Goal: Information Seeking & Learning: Learn about a topic

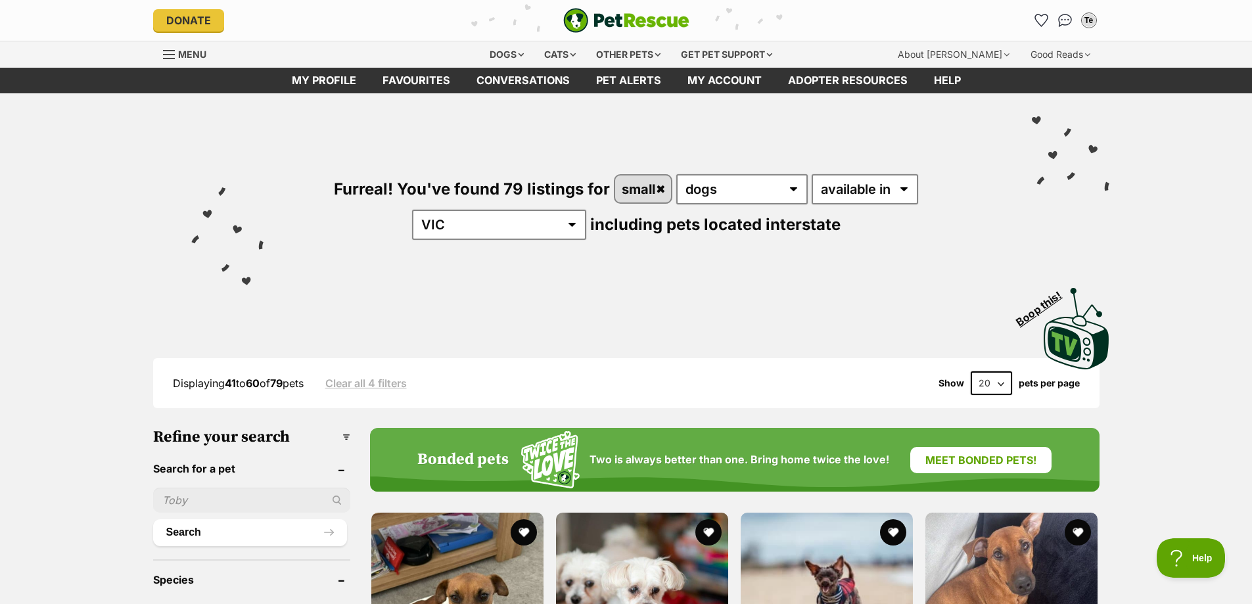
click at [187, 54] on span "Menu" at bounding box center [192, 54] width 28 height 11
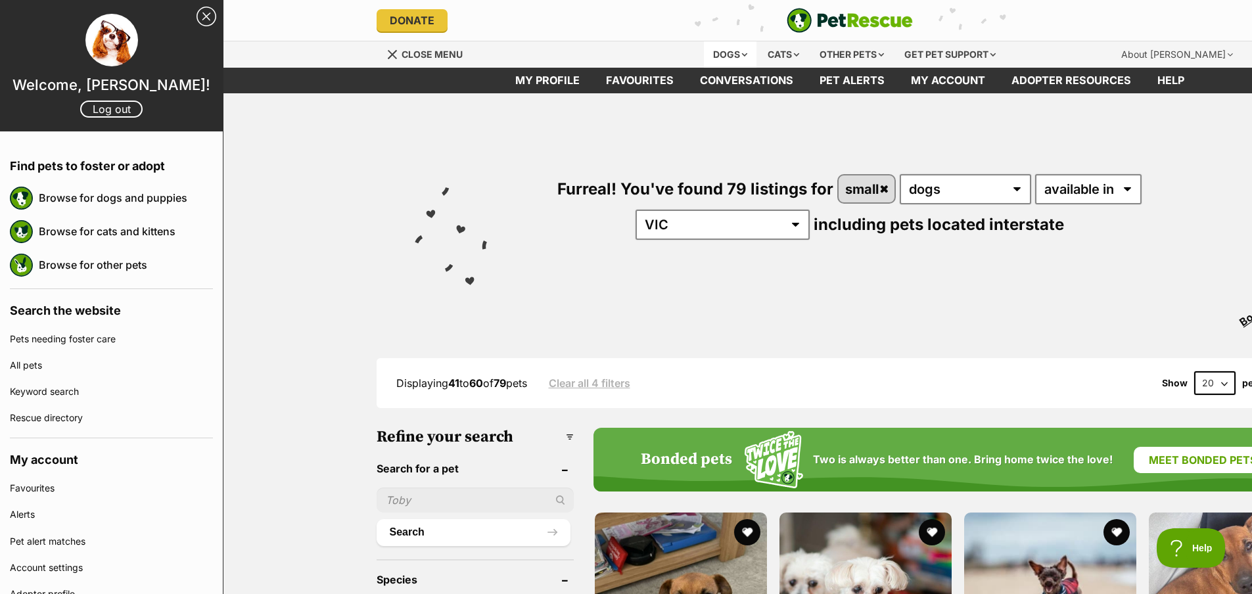
click at [718, 53] on div "Dogs" at bounding box center [730, 54] width 53 height 26
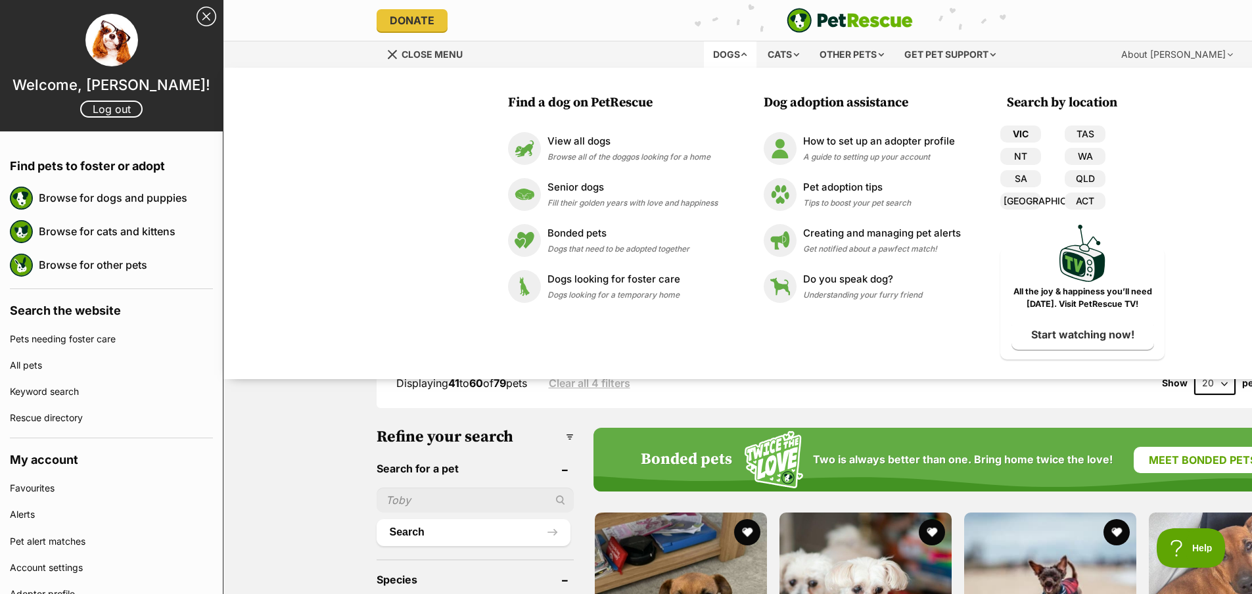
click at [1014, 133] on link "VIC" at bounding box center [1020, 134] width 41 height 17
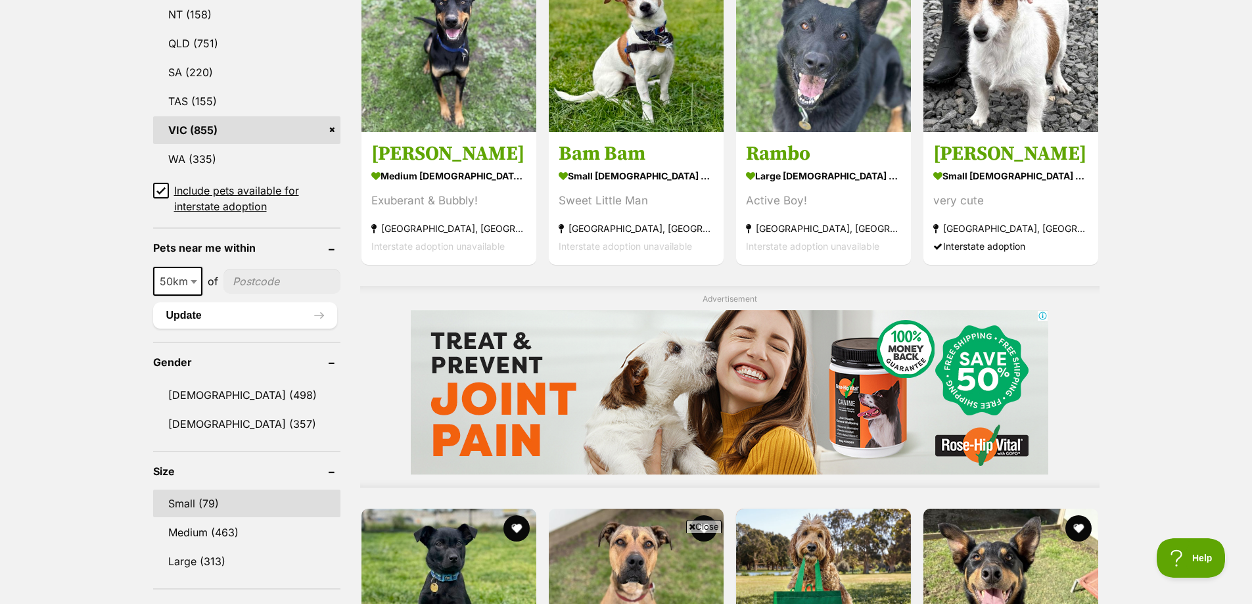
click at [221, 503] on link "Small (79)" at bounding box center [246, 504] width 187 height 28
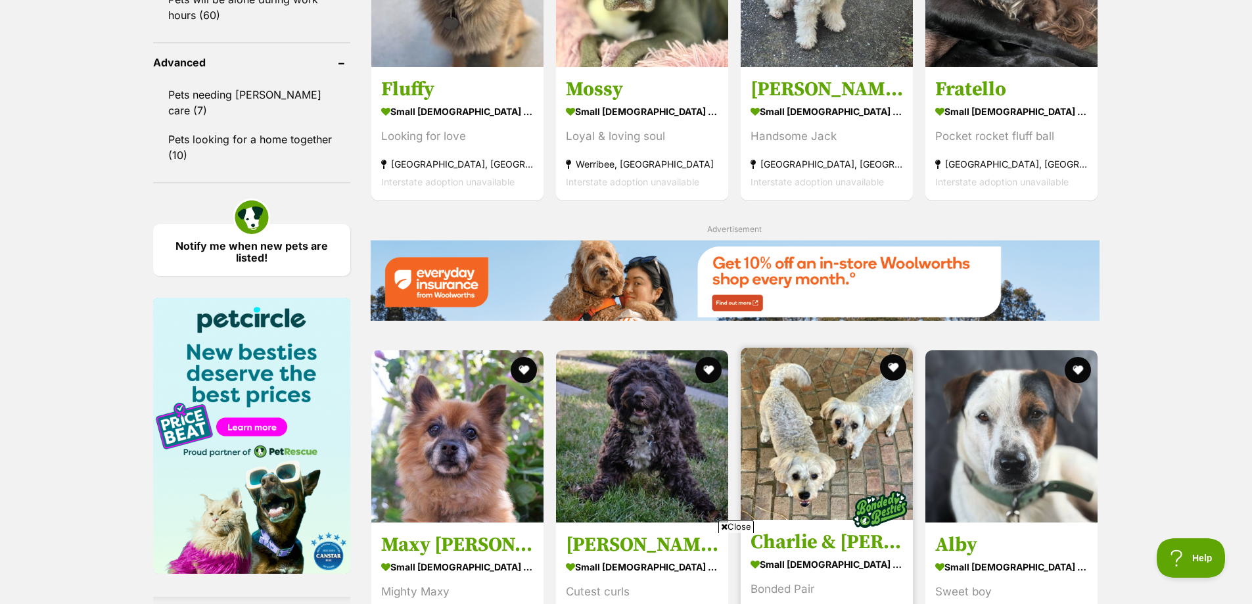
scroll to position [1511, 0]
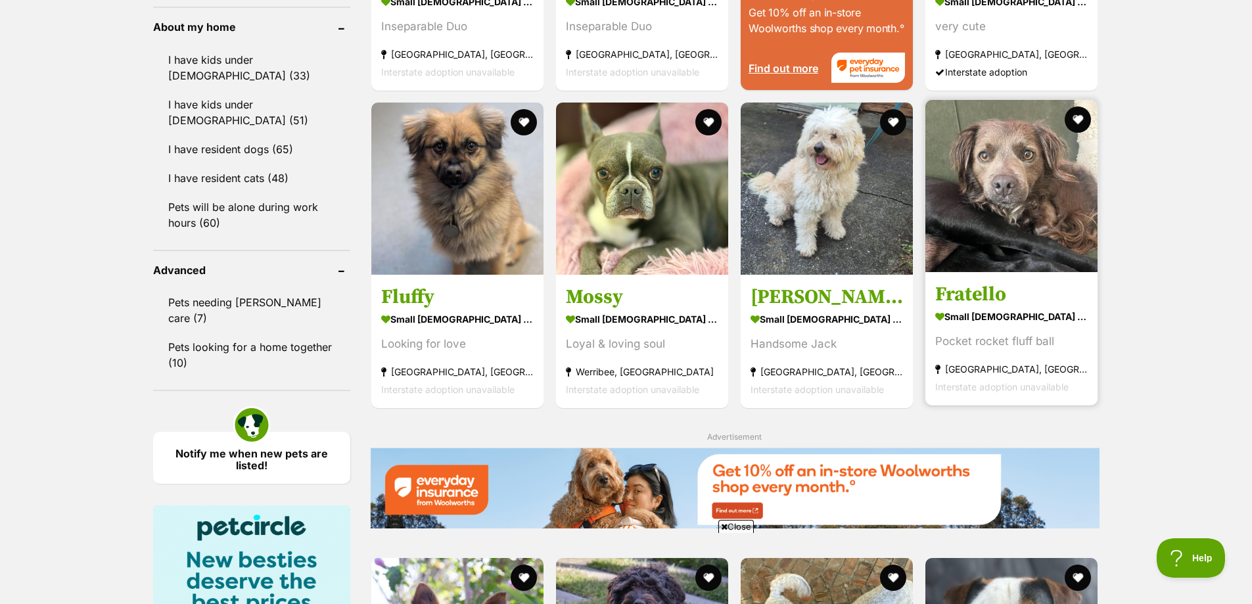
click at [1004, 192] on img at bounding box center [1011, 186] width 172 height 172
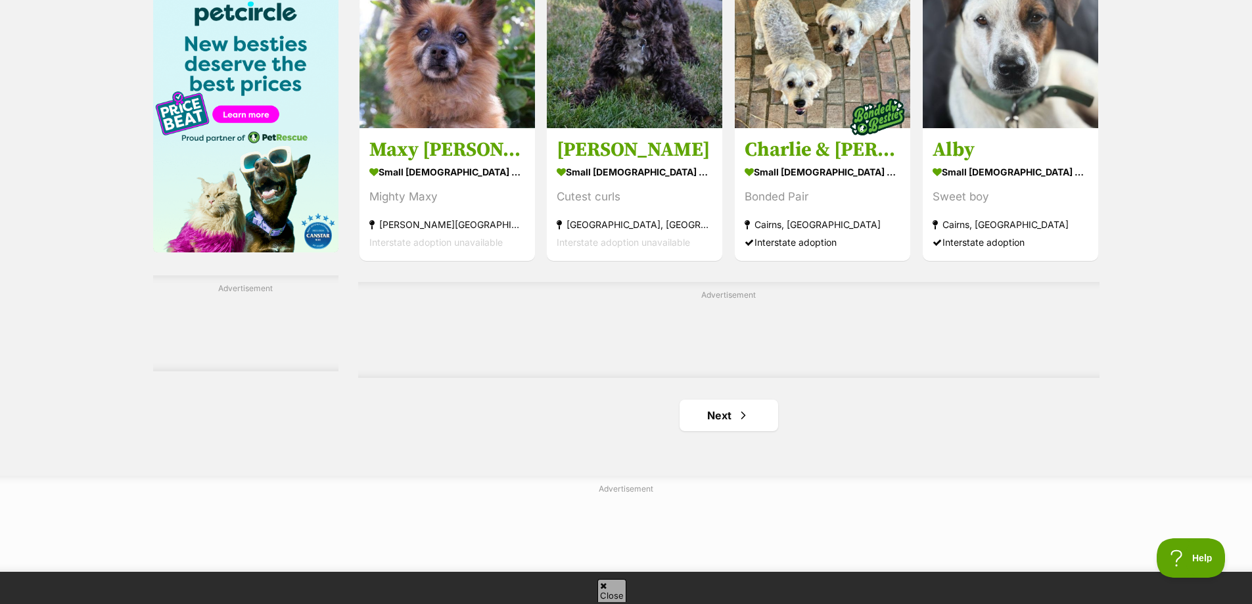
scroll to position [2234, 0]
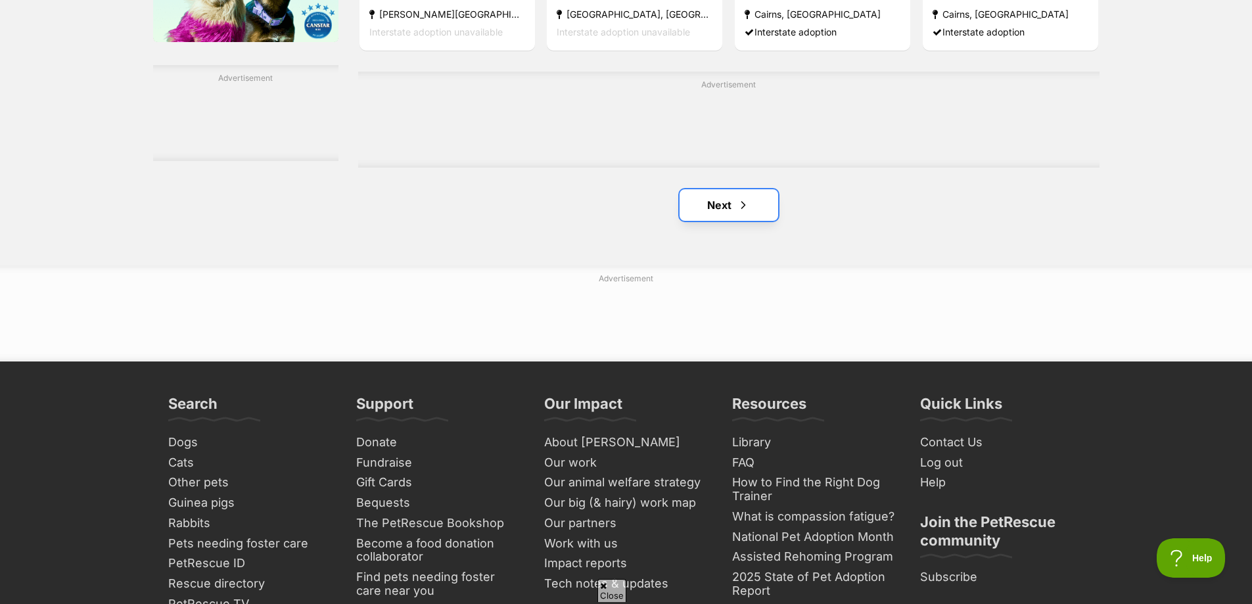
click at [736, 193] on link "Next" at bounding box center [728, 205] width 99 height 32
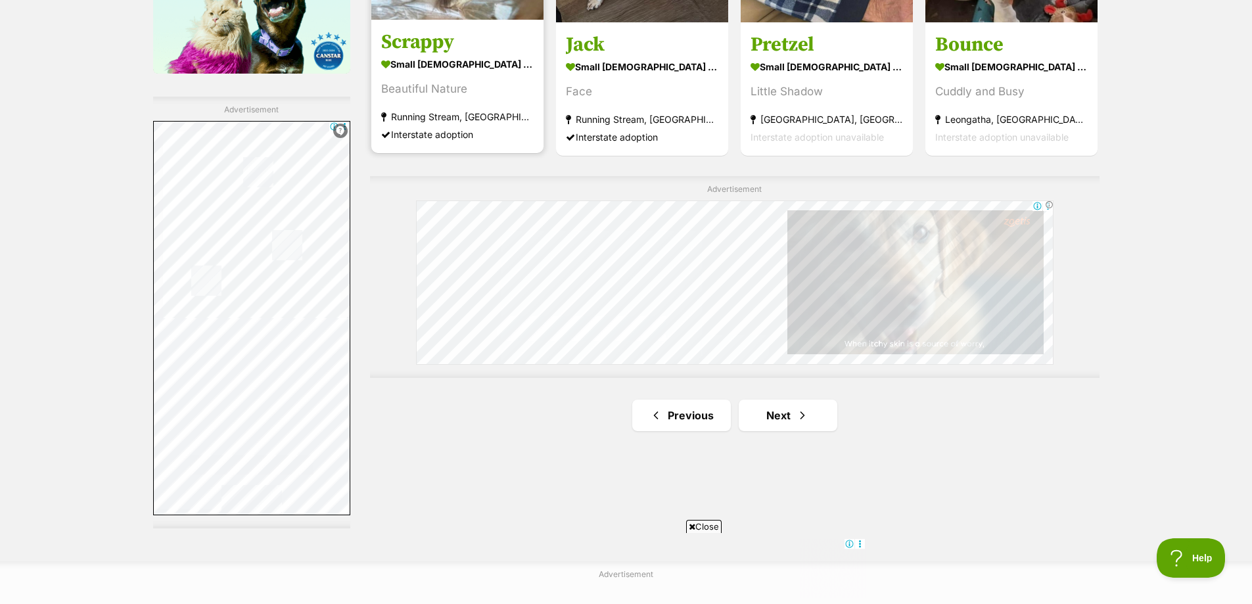
scroll to position [2431, 0]
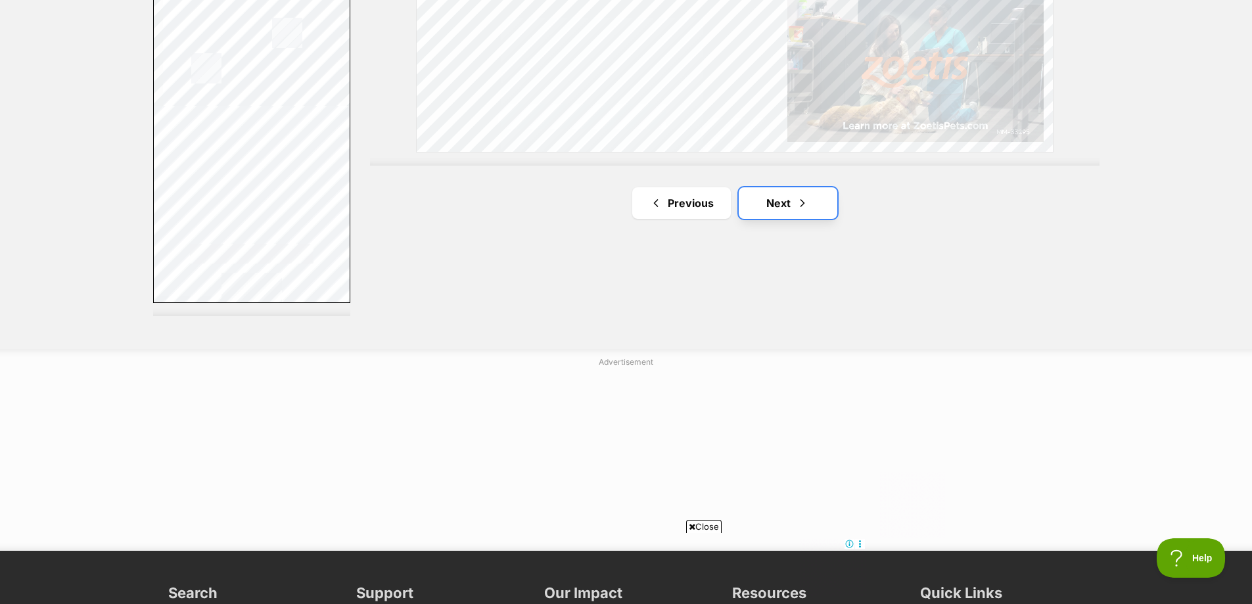
click at [776, 206] on link "Next" at bounding box center [788, 203] width 99 height 32
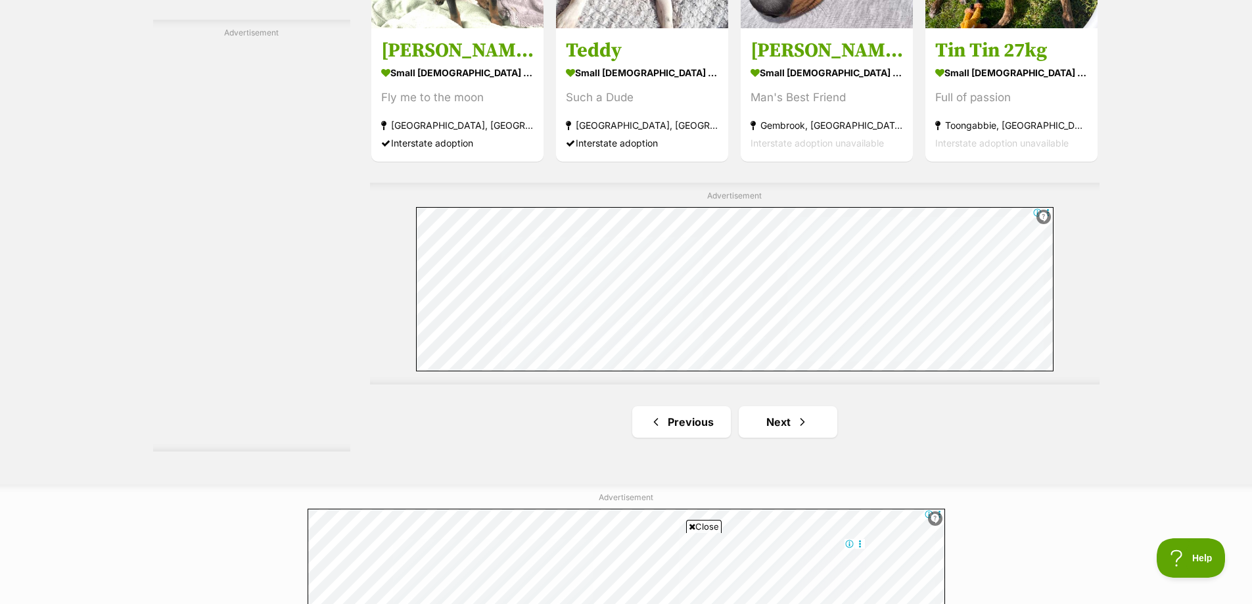
scroll to position [2431, 0]
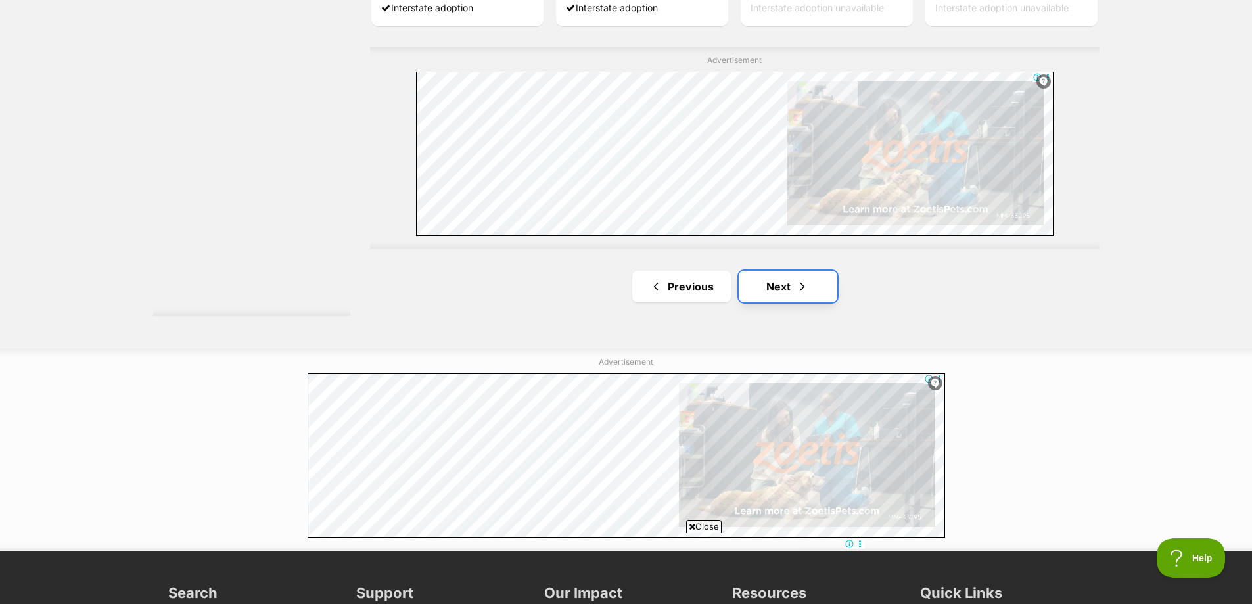
click at [784, 292] on link "Next" at bounding box center [788, 287] width 99 height 32
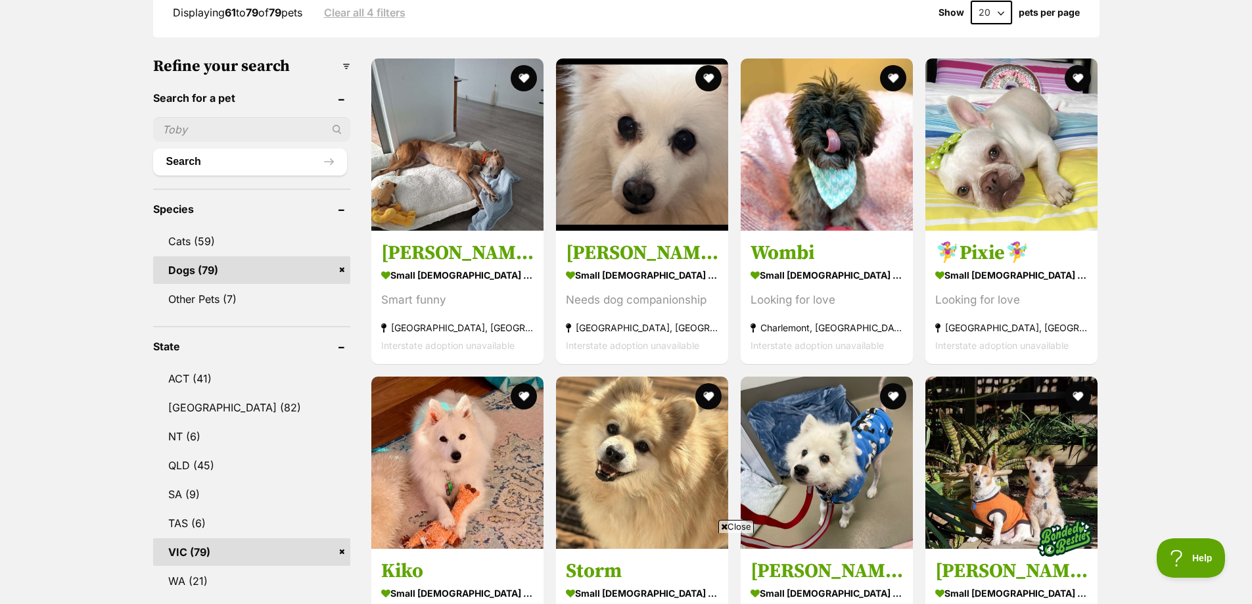
scroll to position [329, 0]
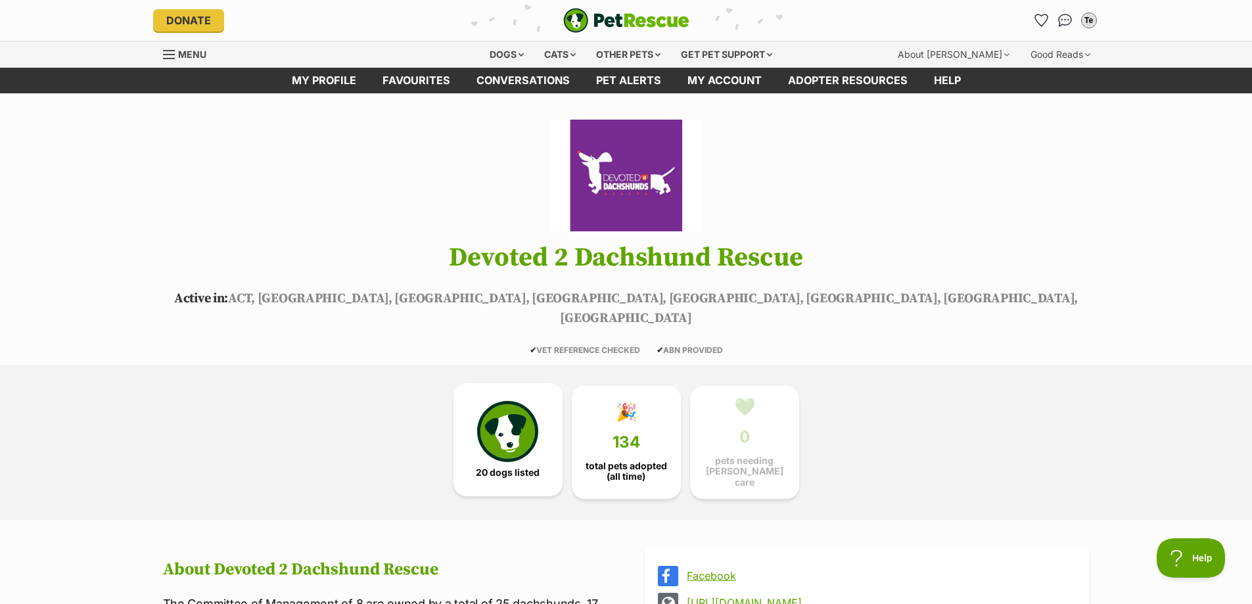
click at [509, 440] on link "20 dogs listed" at bounding box center [507, 439] width 109 height 113
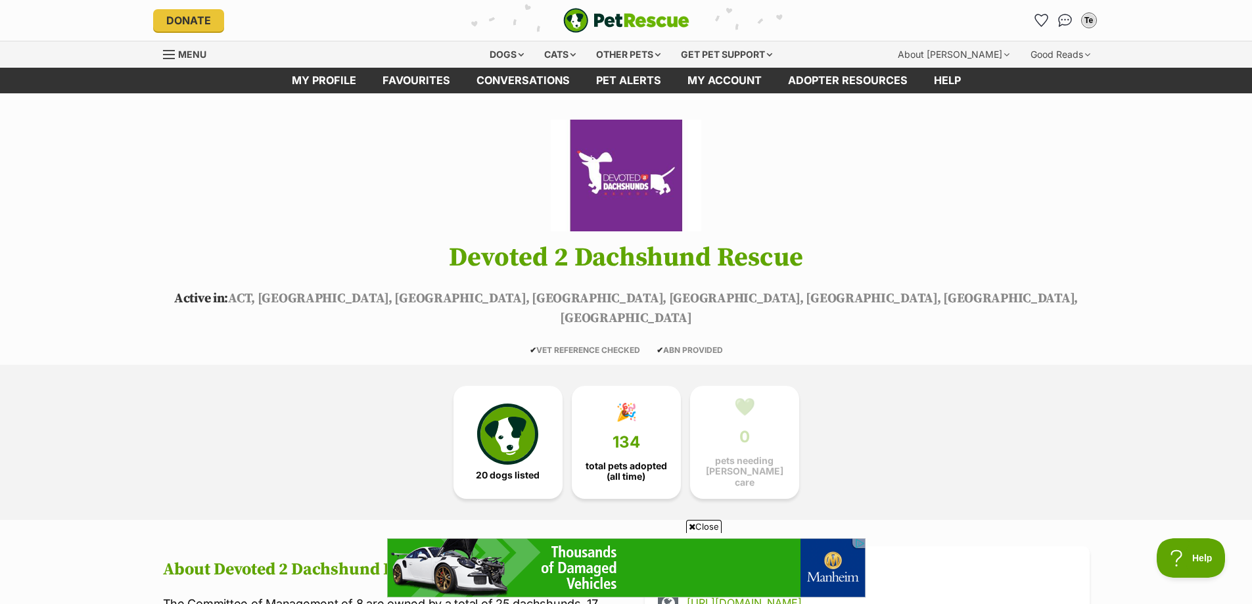
scroll to position [222, 0]
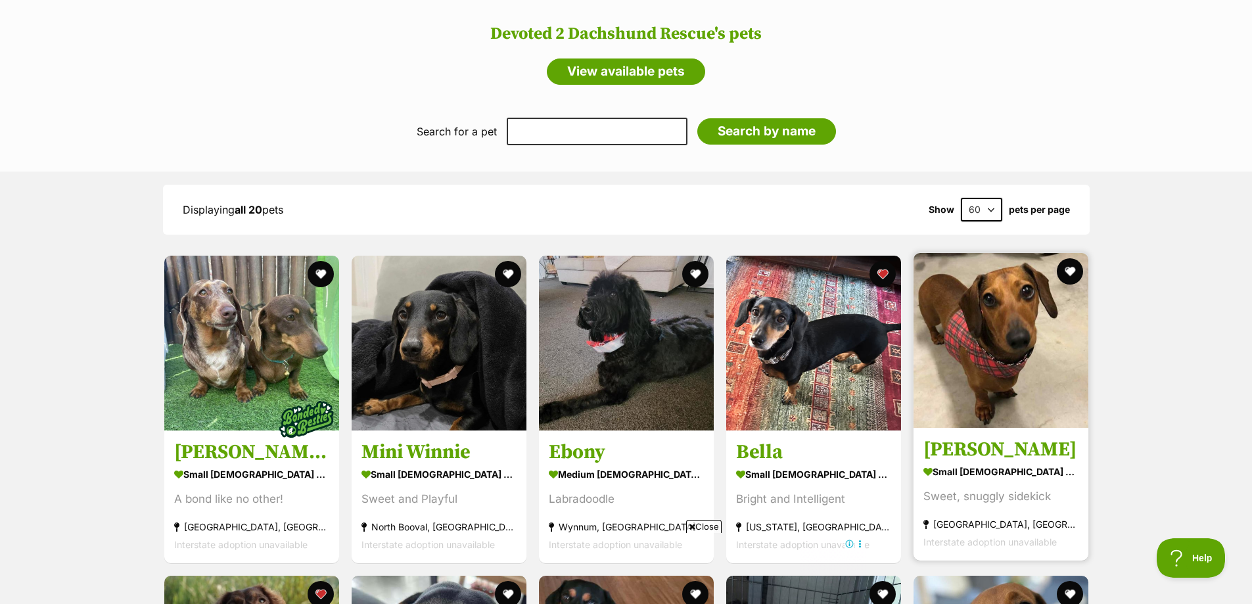
click at [990, 327] on img at bounding box center [1000, 340] width 175 height 175
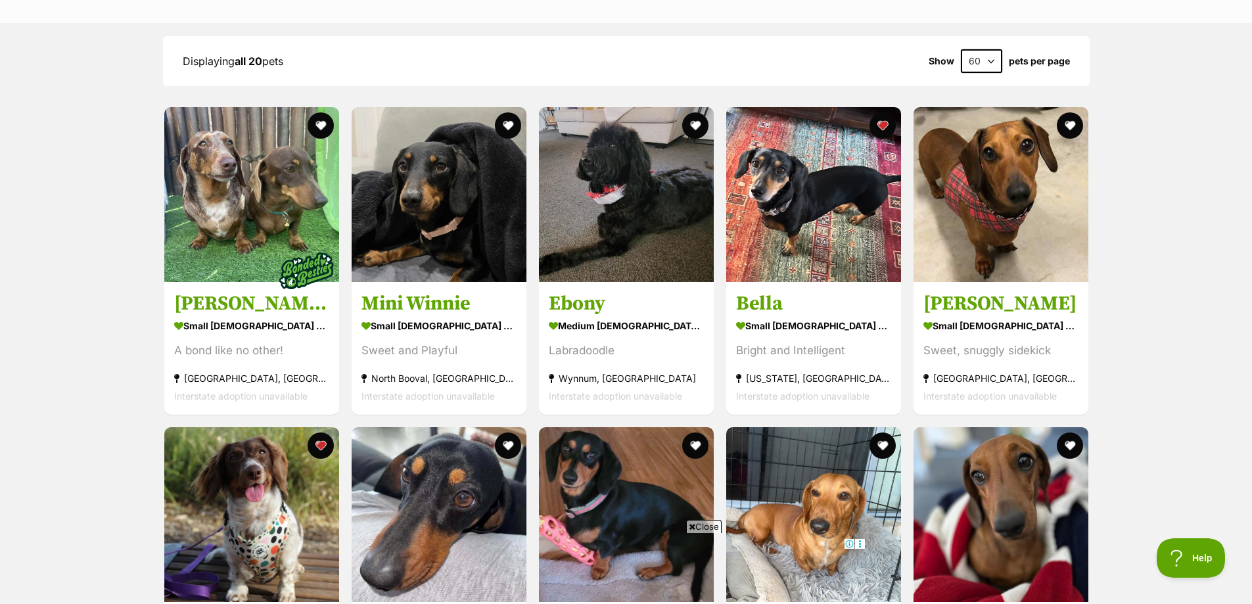
scroll to position [1515, 0]
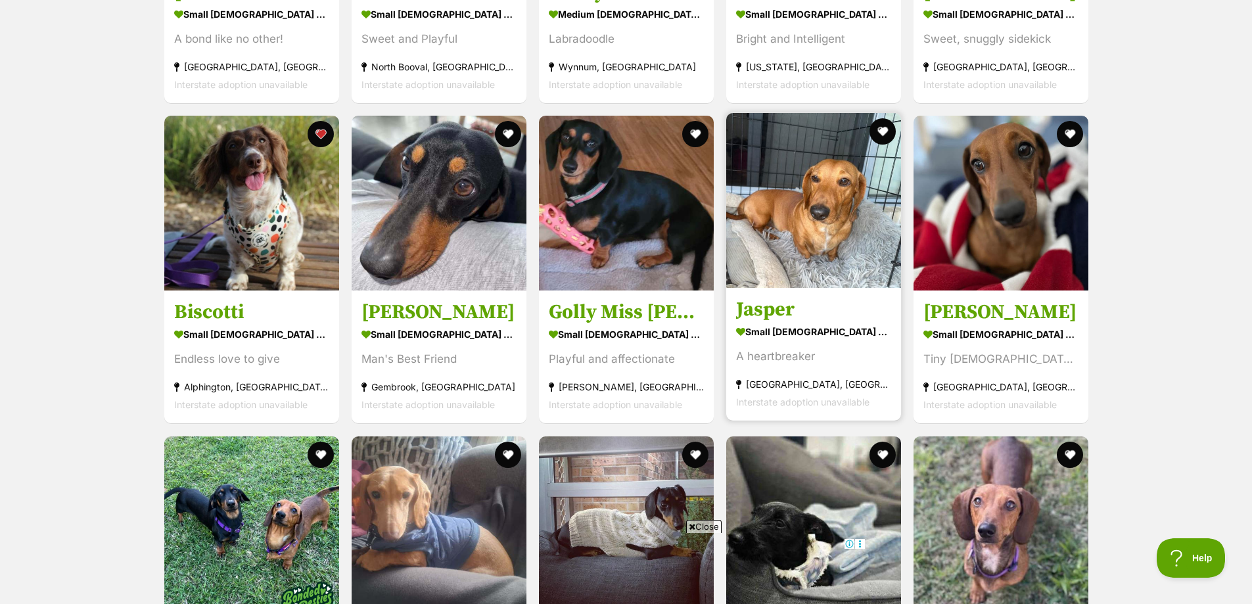
click at [829, 198] on img at bounding box center [813, 200] width 175 height 175
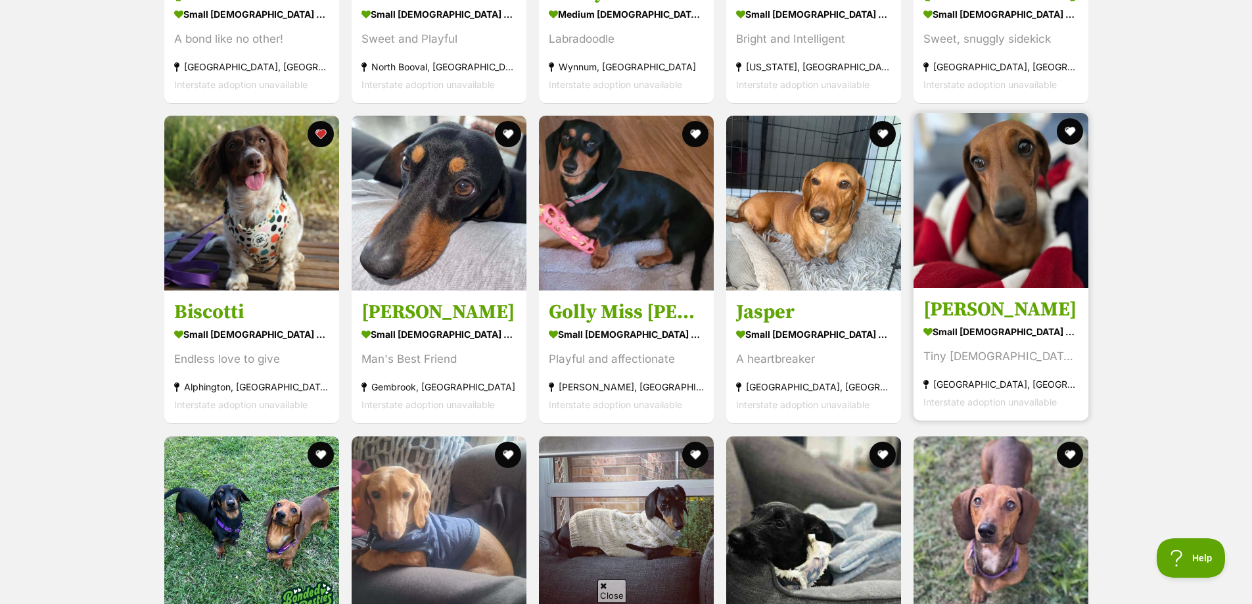
click at [963, 225] on img at bounding box center [1000, 200] width 175 height 175
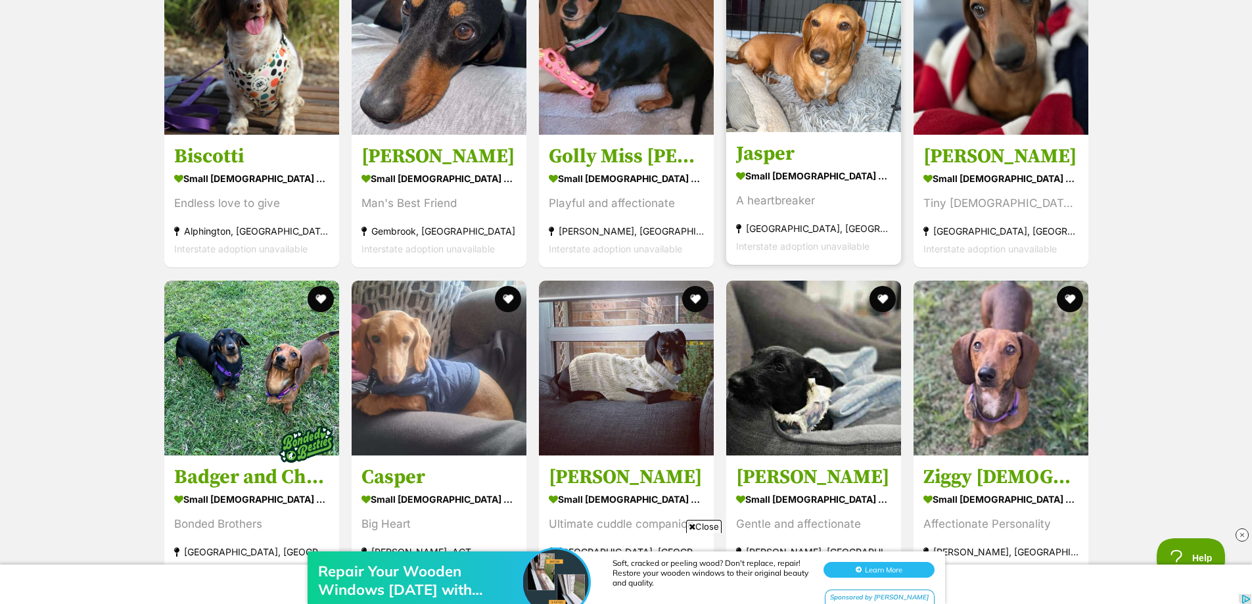
scroll to position [1712, 0]
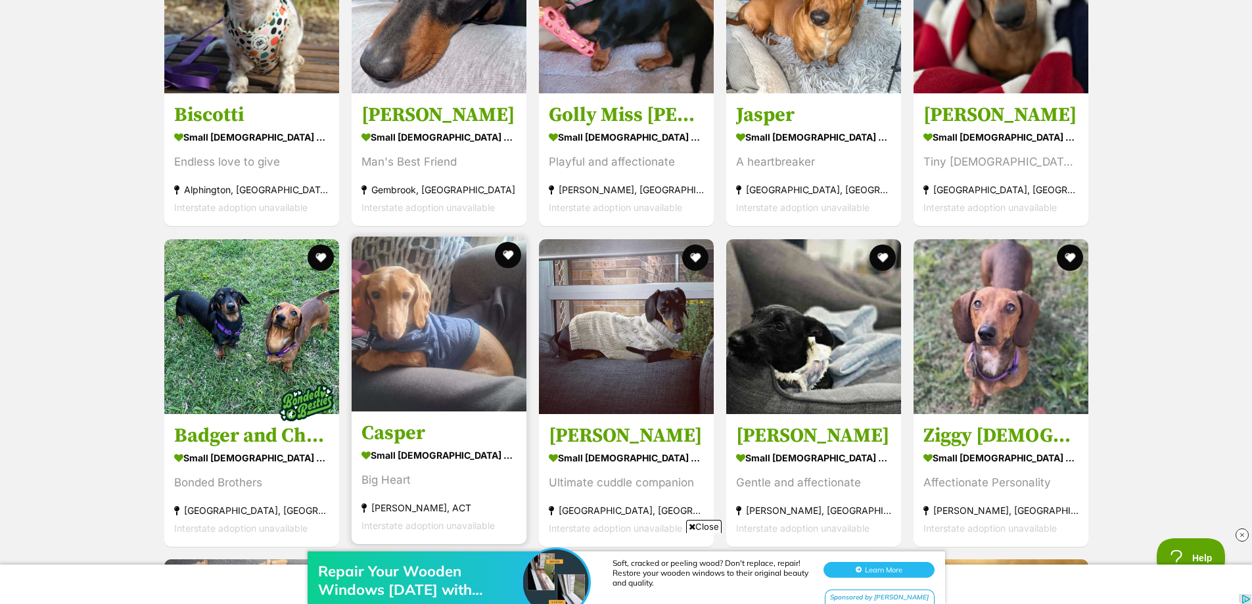
click at [390, 317] on img at bounding box center [439, 324] width 175 height 175
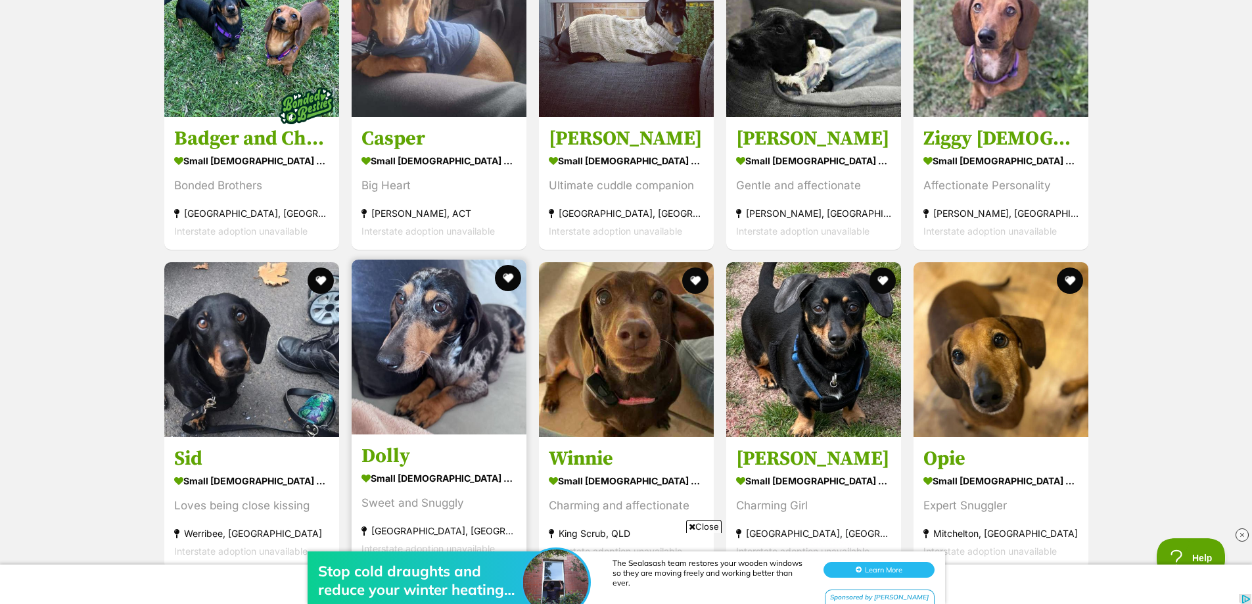
scroll to position [2040, 0]
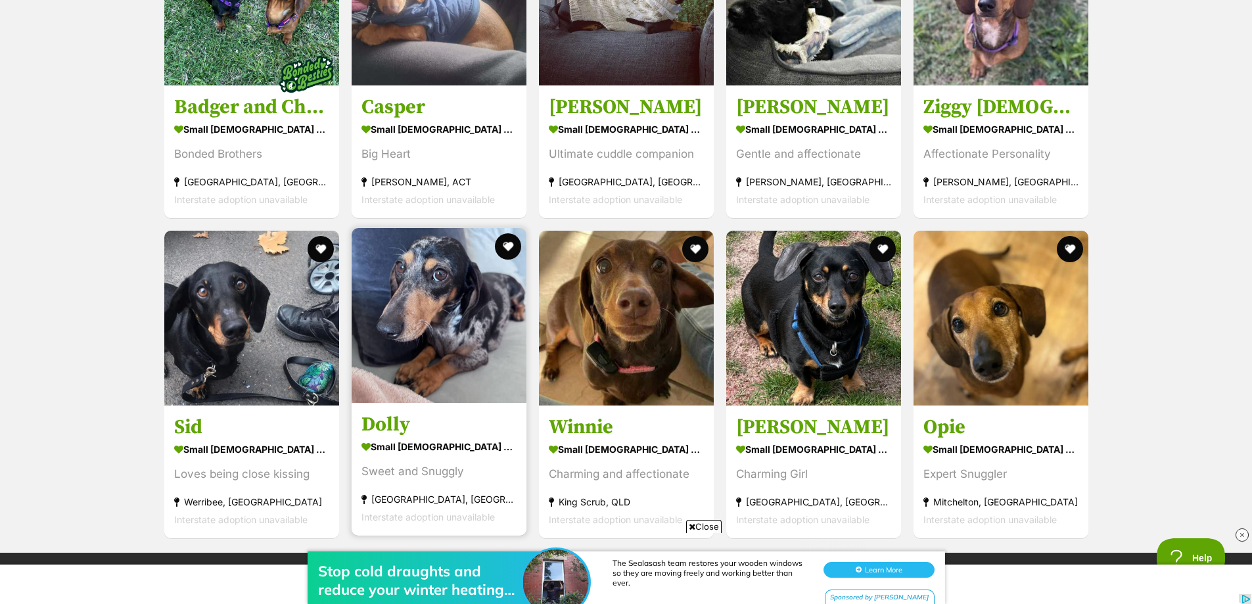
click at [461, 322] on img at bounding box center [439, 315] width 175 height 175
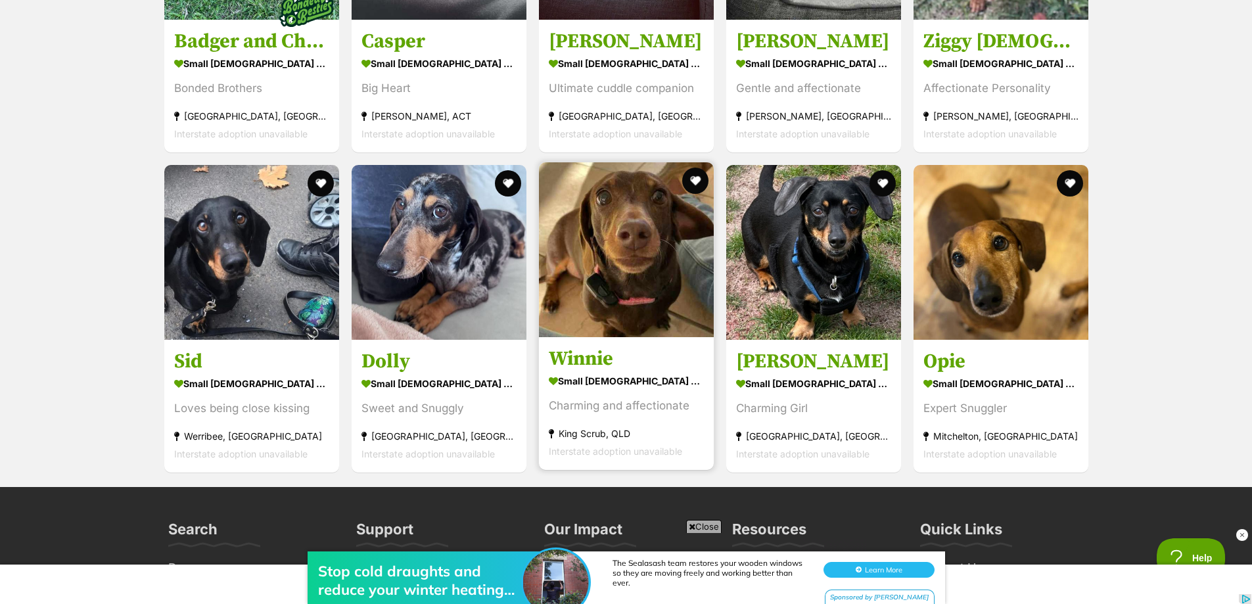
scroll to position [1843, 0]
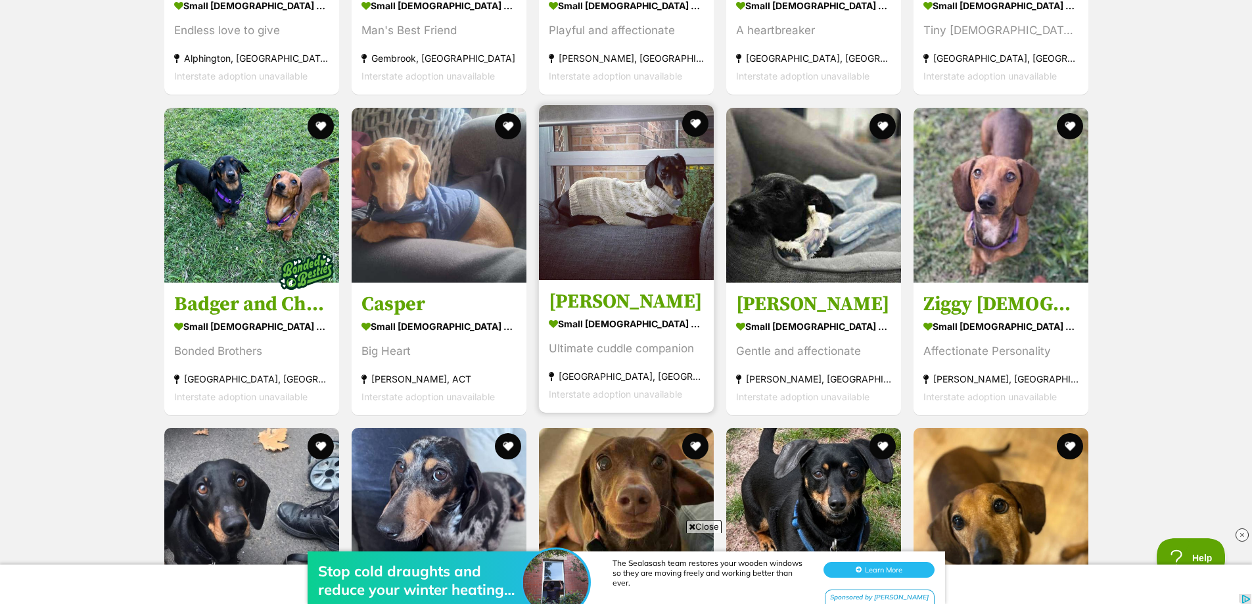
click at [627, 202] on img at bounding box center [626, 192] width 175 height 175
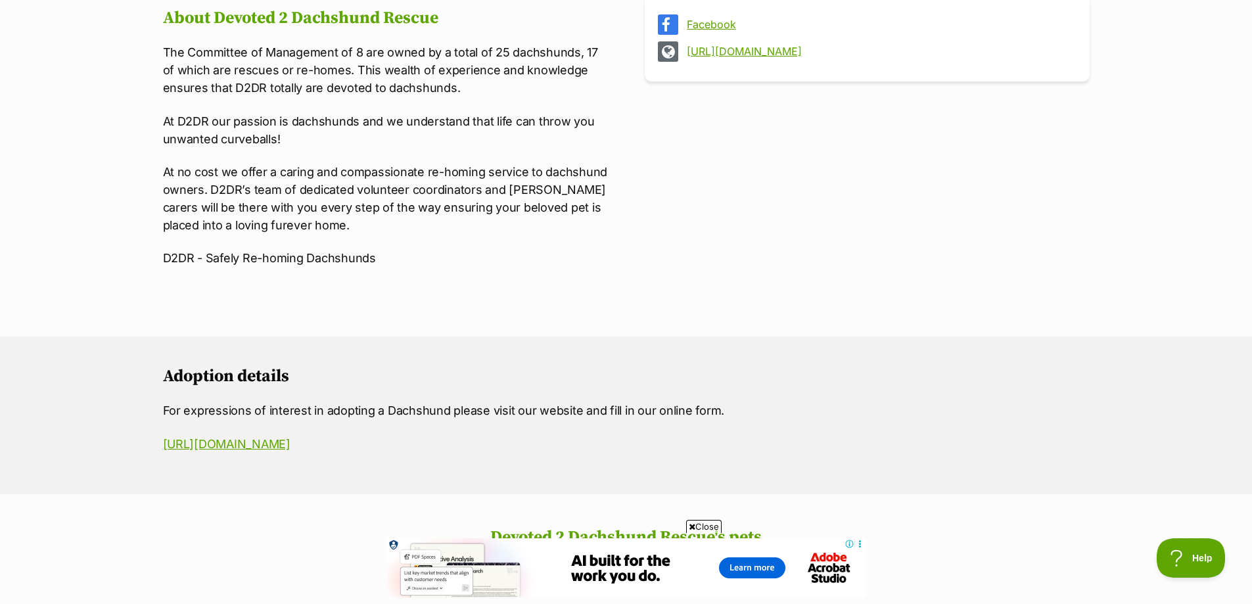
scroll to position [529, 0]
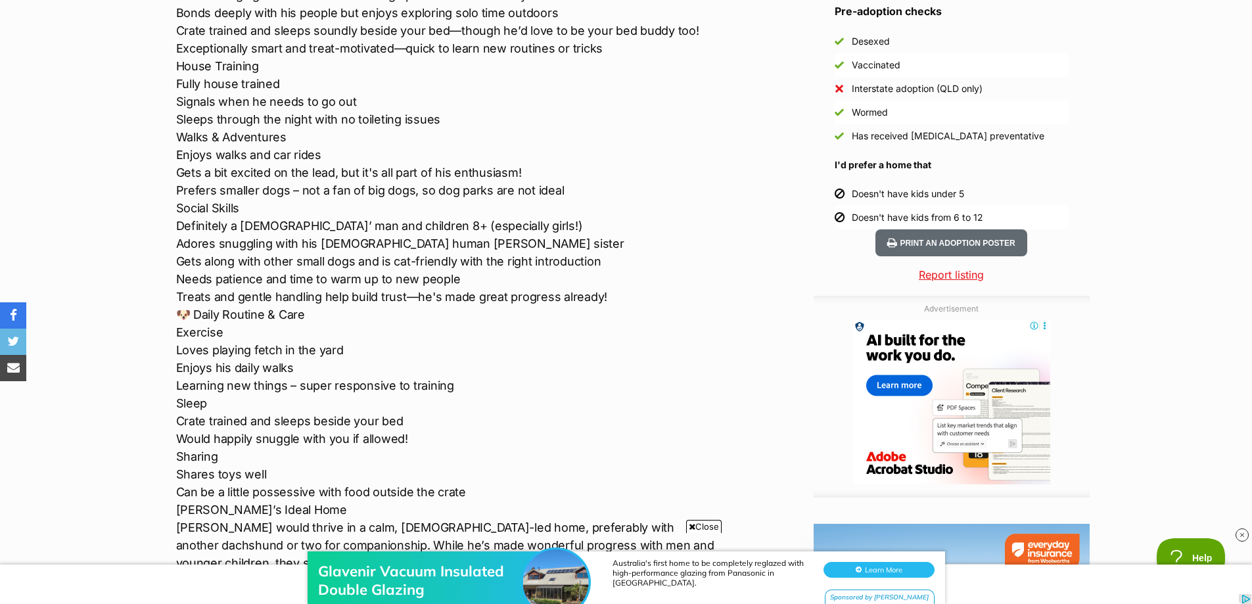
scroll to position [1183, 0]
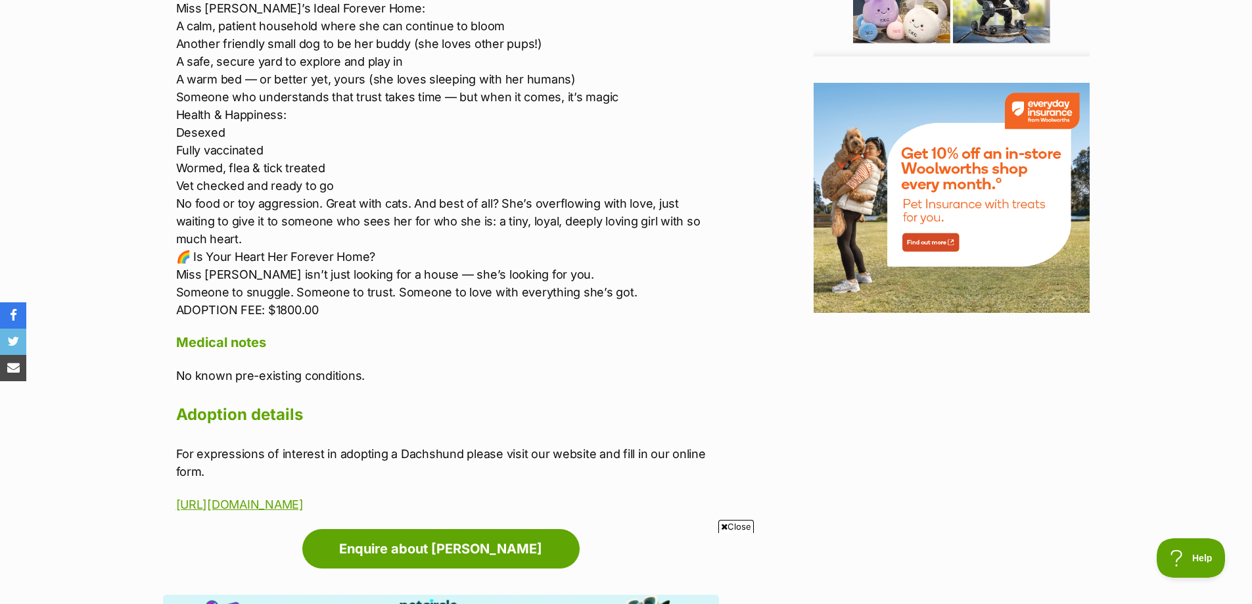
scroll to position [1380, 0]
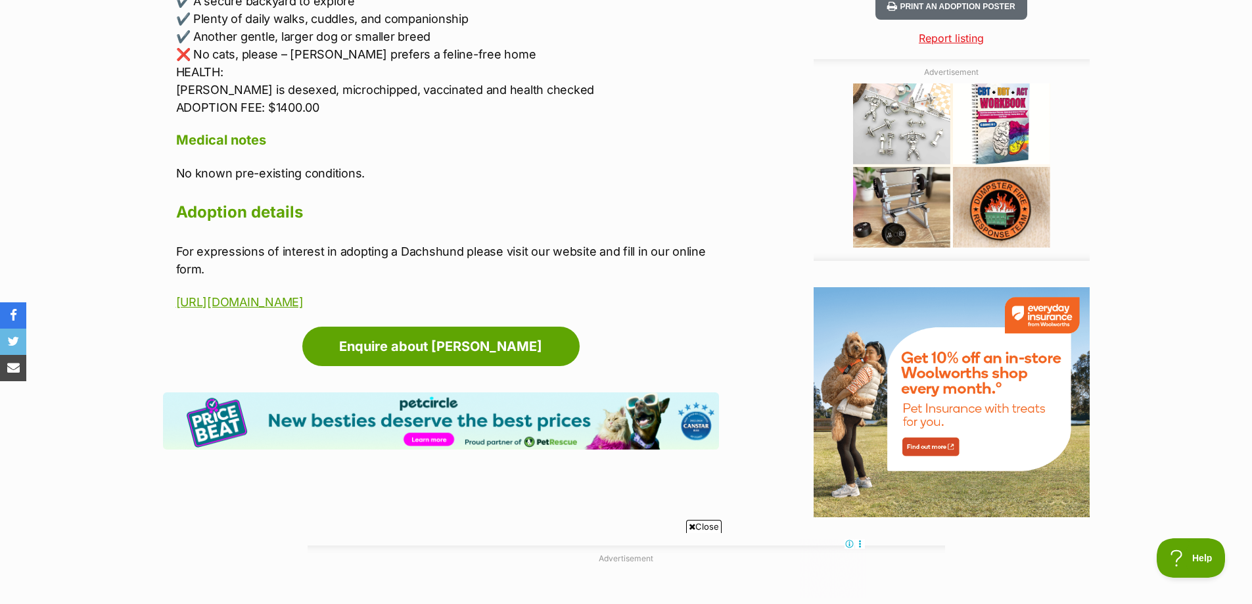
scroll to position [1380, 0]
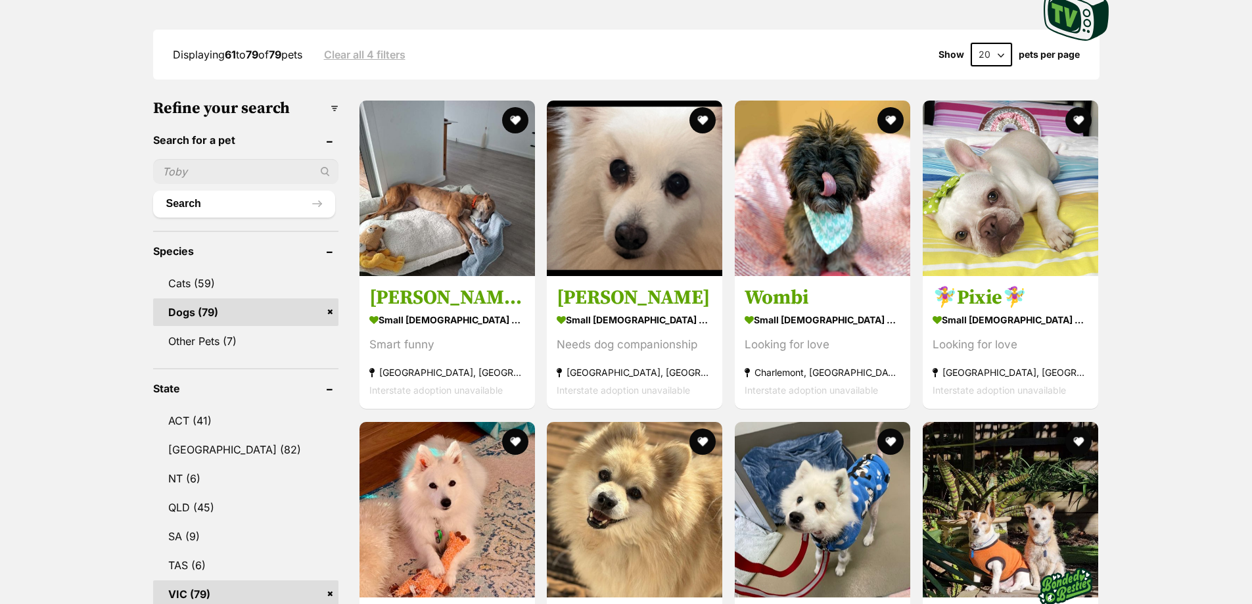
scroll to position [329, 0]
